Goal: Task Accomplishment & Management: Complete application form

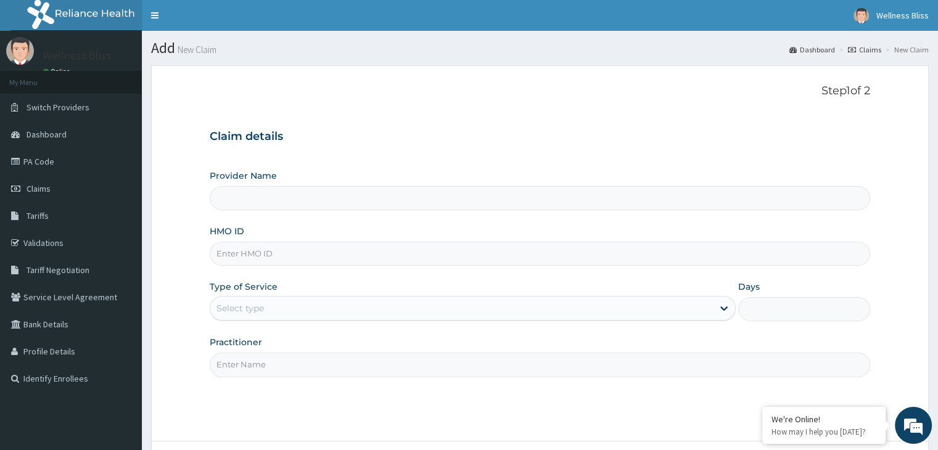
type input "WELLNESS BLISS GYM"
type input "1"
click at [243, 257] on input "HMO ID" at bounding box center [540, 254] width 660 height 24
type input "ARZ/10066/A"
click at [249, 359] on input "Practitioner" at bounding box center [540, 365] width 660 height 24
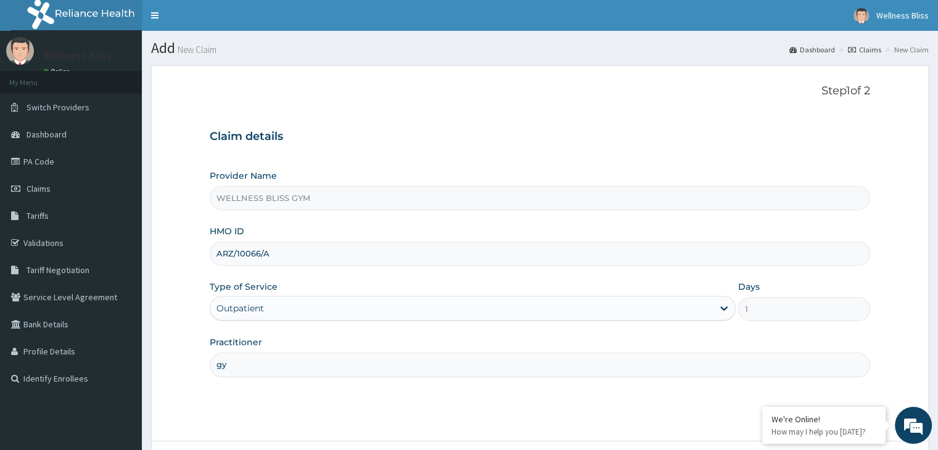
type input "g"
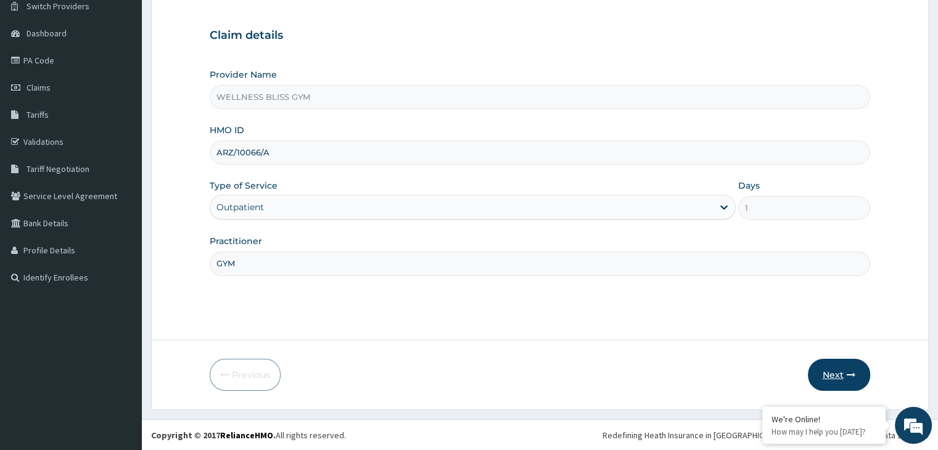
type input "GYM"
click at [837, 374] on button "Next" at bounding box center [839, 375] width 62 height 32
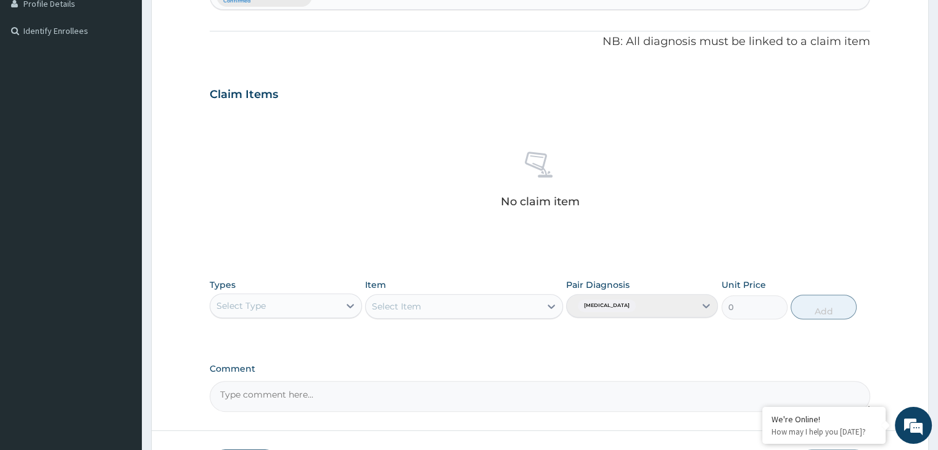
scroll to position [364, 0]
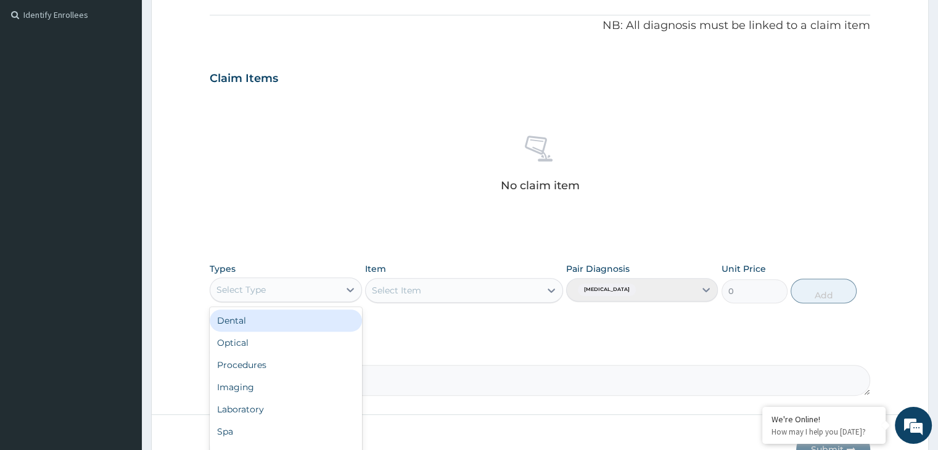
click at [330, 292] on div "Select Type" at bounding box center [274, 290] width 128 height 20
type input "gy"
click at [274, 324] on div "Gym" at bounding box center [286, 321] width 152 height 22
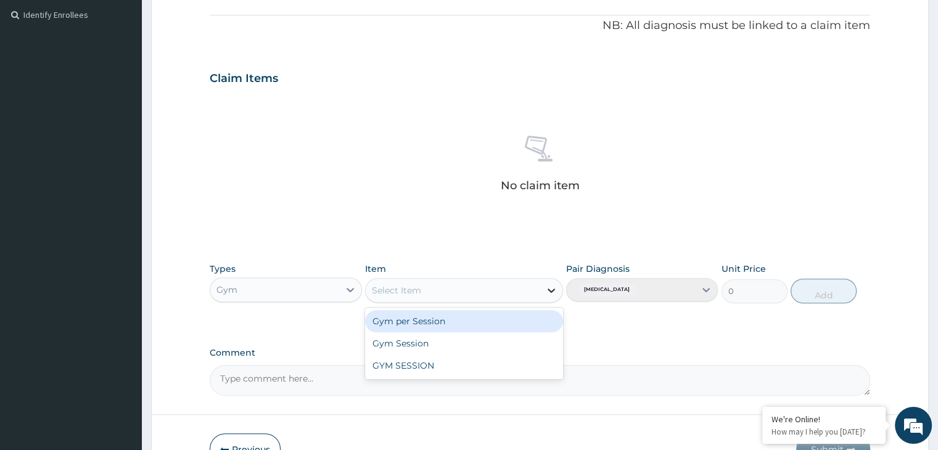
click at [548, 290] on icon at bounding box center [551, 290] width 12 height 12
click at [459, 314] on div "Gym per Session" at bounding box center [464, 321] width 198 height 22
type input "1500"
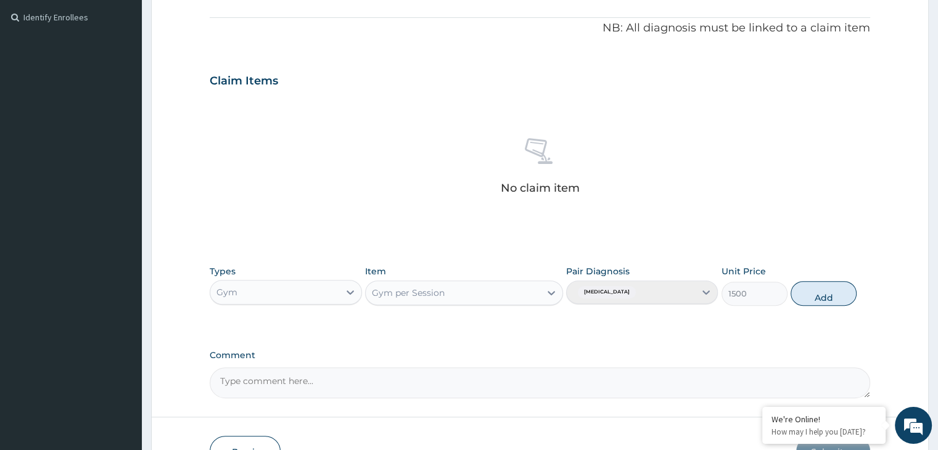
scroll to position [371, 0]
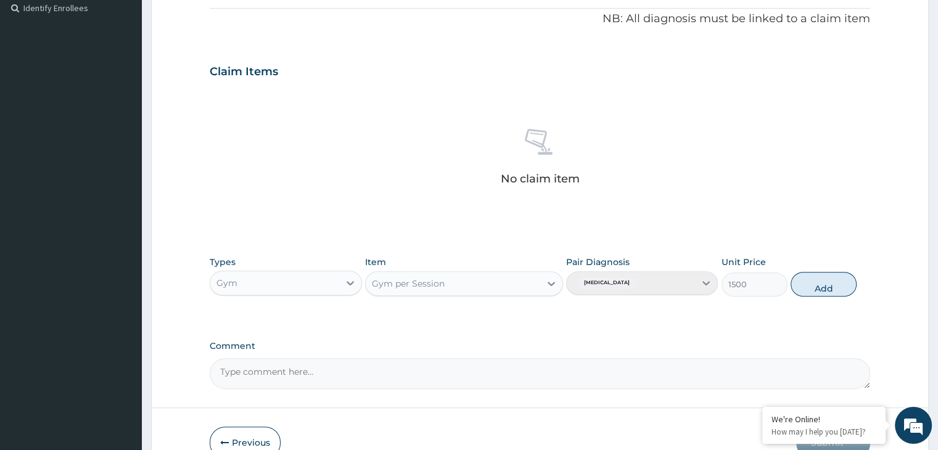
click at [438, 27] on div "PA Code / Prescription Code Enter Code(Secondary Care Only) Encounter Date DD-M…" at bounding box center [540, 68] width 660 height 642
